Goal: Information Seeking & Learning: Learn about a topic

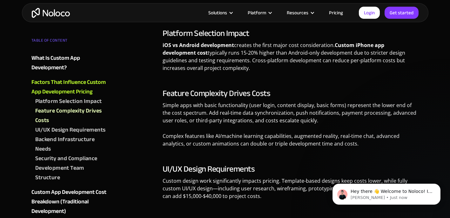
click at [93, 132] on div "UI/UX Design Requirements" at bounding box center [70, 130] width 71 height 10
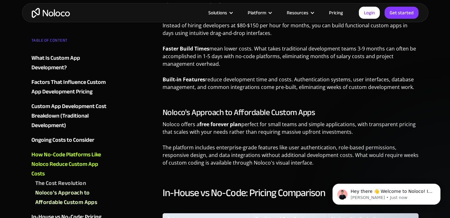
scroll to position [1675, 0]
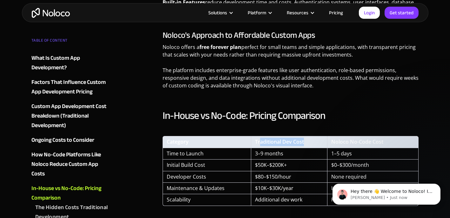
drag, startPoint x: 260, startPoint y: 135, endPoint x: 311, endPoint y: 133, distance: 51.8
click at [311, 136] on th "Traditional Dev Cost" at bounding box center [289, 142] width 76 height 12
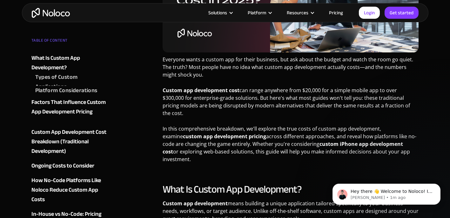
scroll to position [0, 0]
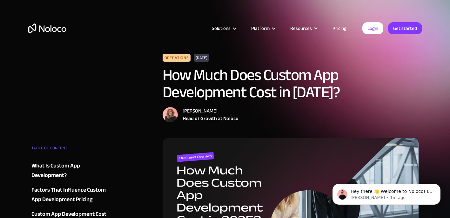
drag, startPoint x: 264, startPoint y: 195, endPoint x: 227, endPoint y: 199, distance: 37.0
drag, startPoint x: 227, startPoint y: 199, endPoint x: 156, endPoint y: 151, distance: 86.0
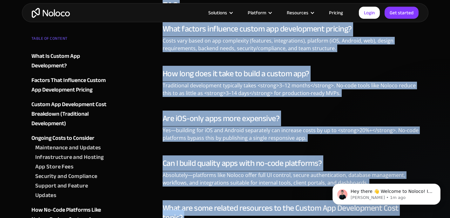
scroll to position [2864, 0]
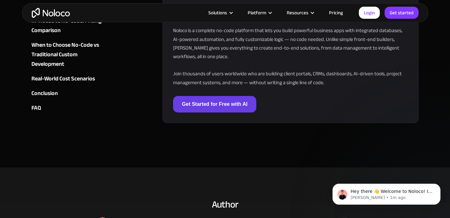
drag, startPoint x: 172, startPoint y: 51, endPoint x: 255, endPoint y: 93, distance: 92.9
copy div "Everyone wants a custom app for their business, but ask about the budget and wa…"
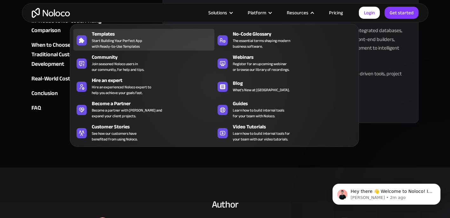
click at [127, 39] on span "Start Building Your Perfect App with Ready-to-Use Templates" at bounding box center [117, 43] width 51 height 11
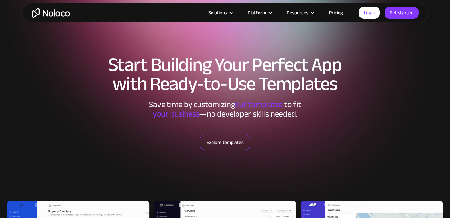
scroll to position [15, 0]
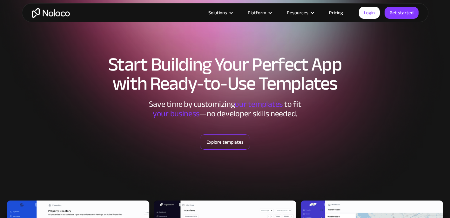
click at [231, 144] on link "Explore templates" at bounding box center [225, 141] width 51 height 15
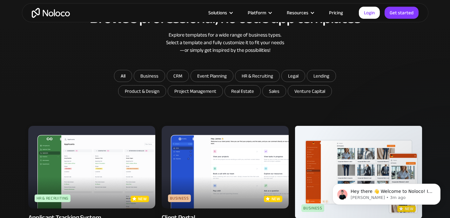
scroll to position [334, 0]
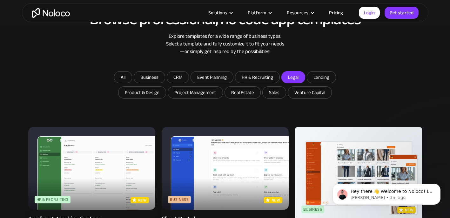
click at [292, 79] on input "Legal" at bounding box center [293, 76] width 23 height 11
checkbox input "true"
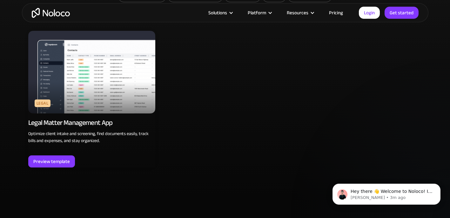
scroll to position [501, 0]
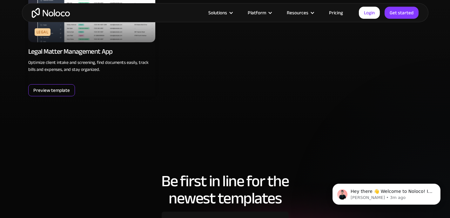
click at [62, 93] on div "Preview template" at bounding box center [51, 90] width 37 height 8
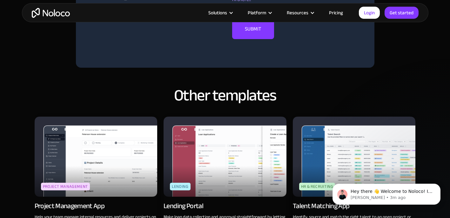
scroll to position [442, 0]
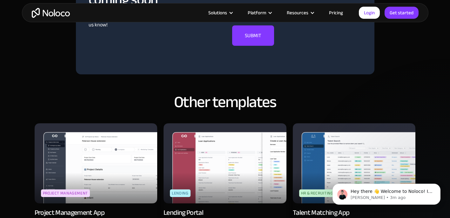
click at [132, 148] on img at bounding box center [96, 163] width 123 height 80
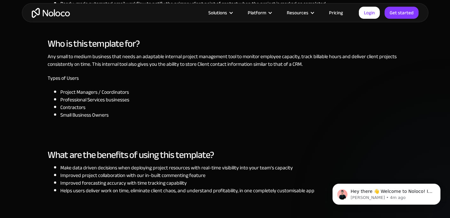
scroll to position [78, 0]
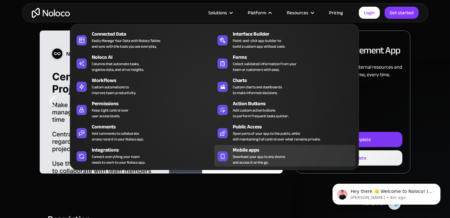
click at [249, 151] on div "Mobile apps" at bounding box center [295, 150] width 125 height 8
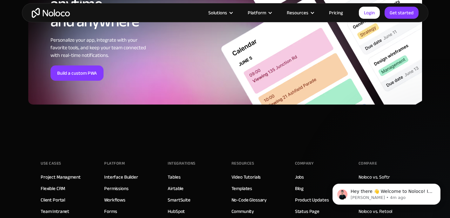
scroll to position [2159, 0]
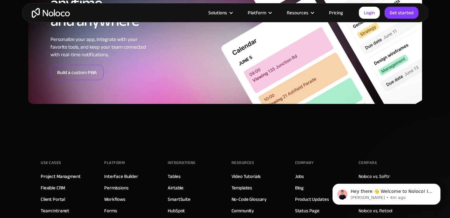
click at [91, 71] on link "Build a custom PWA" at bounding box center [77, 72] width 53 height 15
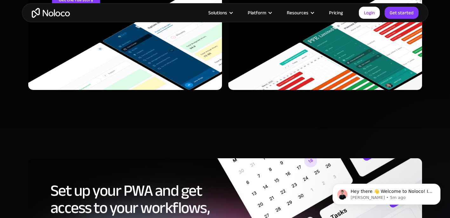
scroll to position [1937, 0]
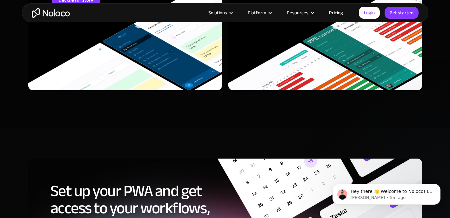
click at [335, 13] on link "Pricing" at bounding box center [336, 13] width 30 height 8
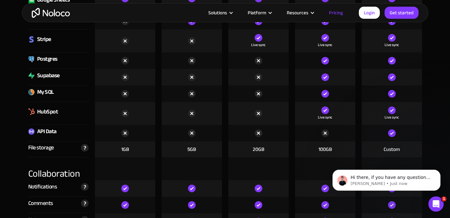
scroll to position [1022, 0]
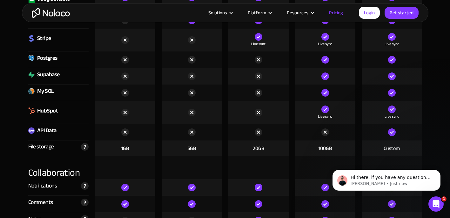
click at [41, 92] on div "My SQL" at bounding box center [45, 91] width 17 height 10
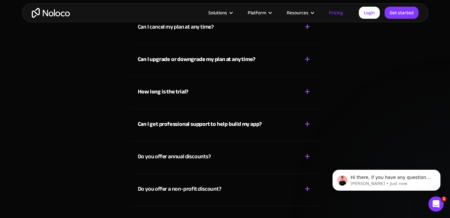
scroll to position [2854, 0]
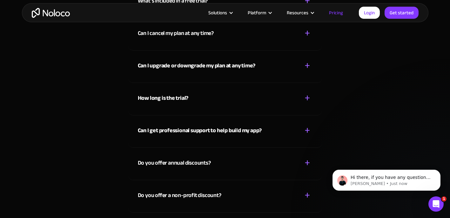
click at [237, 194] on div "Do you offer a non-profit discount? + -" at bounding box center [225, 191] width 175 height 23
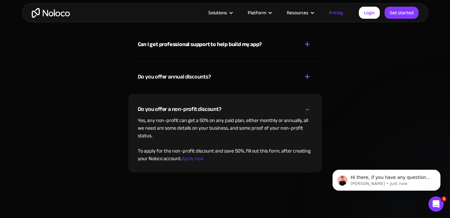
scroll to position [2944, 0]
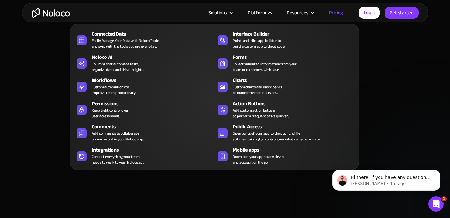
click at [265, 9] on div "Platform" at bounding box center [257, 13] width 18 height 8
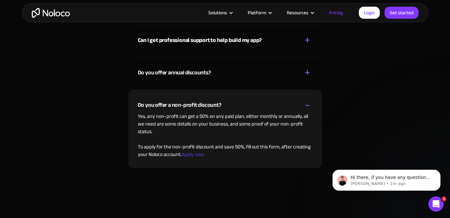
click at [266, 10] on div "Platform" at bounding box center [257, 13] width 18 height 8
click at [275, 41] on div "Can I get professional support to help build my app? + -" at bounding box center [225, 36] width 175 height 23
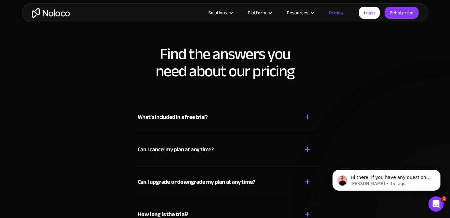
scroll to position [2767, 0]
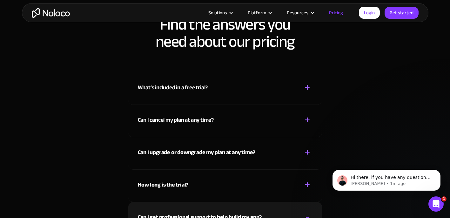
click at [245, 88] on div "What’s included in a free trial? + -" at bounding box center [225, 83] width 175 height 23
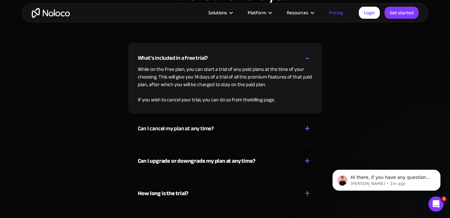
scroll to position [2826, 0]
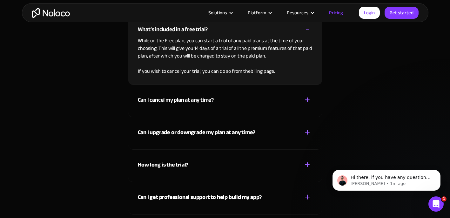
click at [230, 101] on div "Can I cancel my plan at any time? + -" at bounding box center [225, 96] width 175 height 23
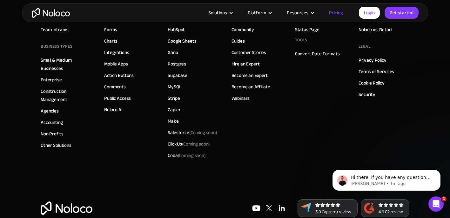
scroll to position [3282, 0]
